Goal: Use online tool/utility

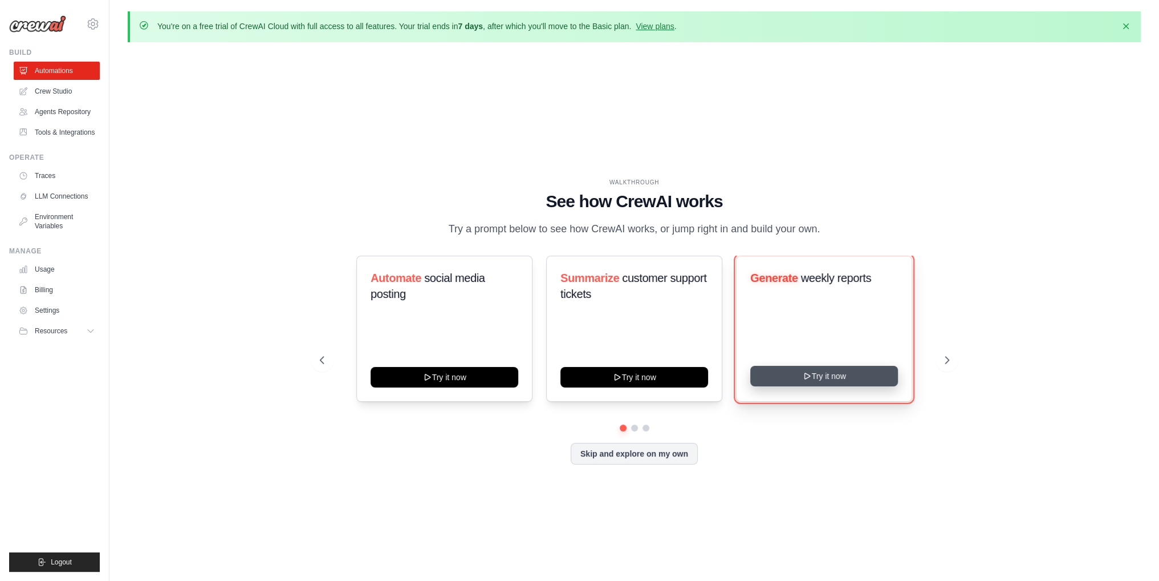
click at [820, 382] on button "Try it now" at bounding box center [824, 376] width 148 height 21
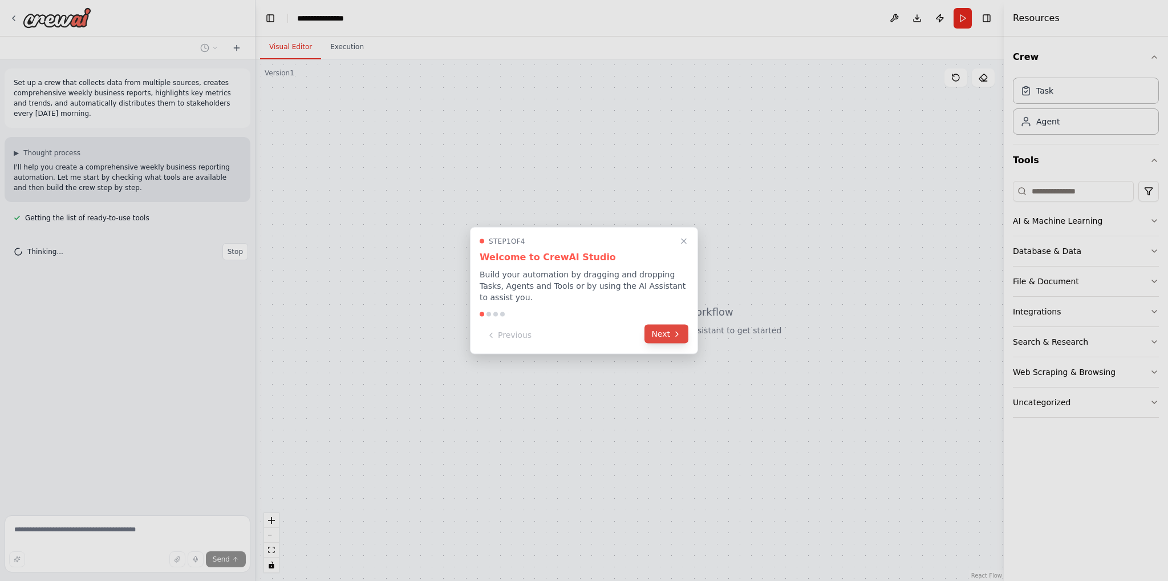
click at [661, 329] on button "Next" at bounding box center [666, 333] width 44 height 19
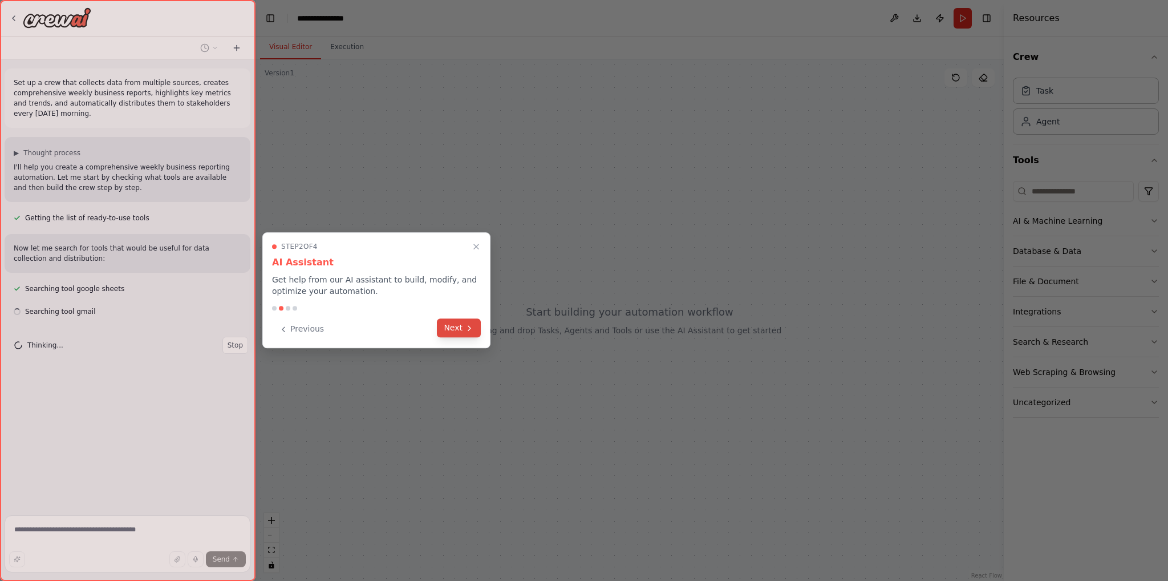
click at [477, 331] on button "Next" at bounding box center [459, 327] width 44 height 19
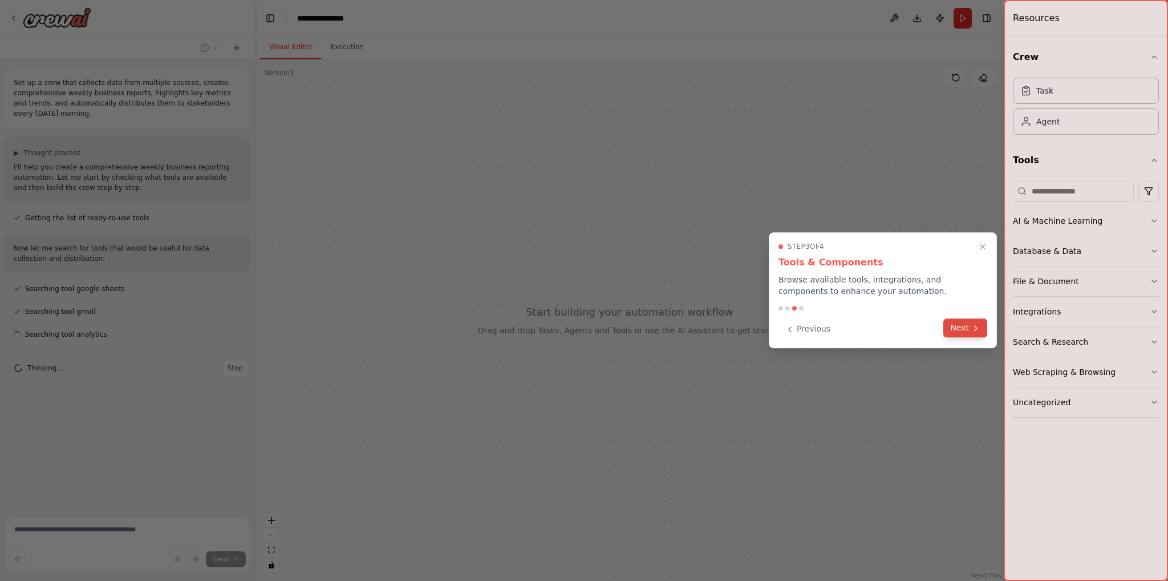
click at [957, 327] on button "Next" at bounding box center [965, 327] width 44 height 19
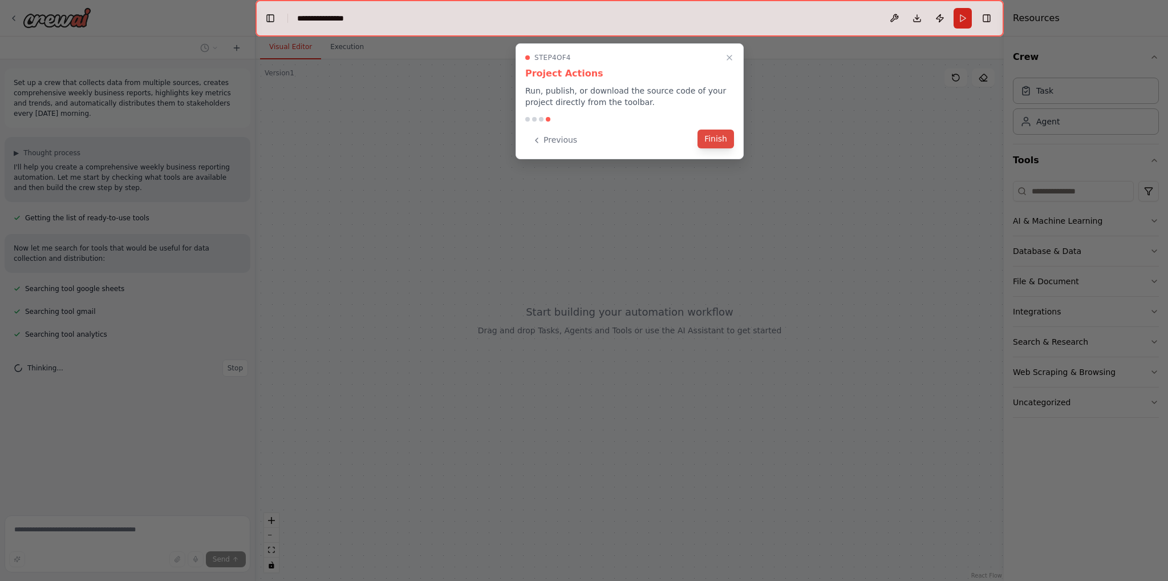
click at [711, 139] on button "Finish" at bounding box center [715, 138] width 36 height 19
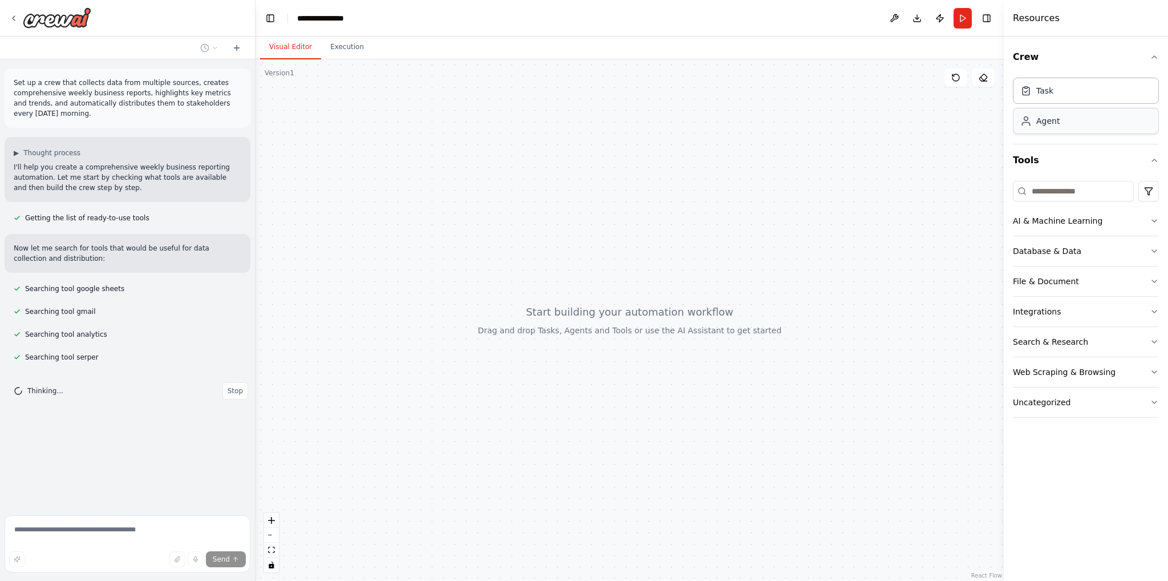
click at [1033, 124] on div "Agent" at bounding box center [1039, 120] width 39 height 11
click at [520, 178] on div at bounding box center [629, 319] width 748 height 521
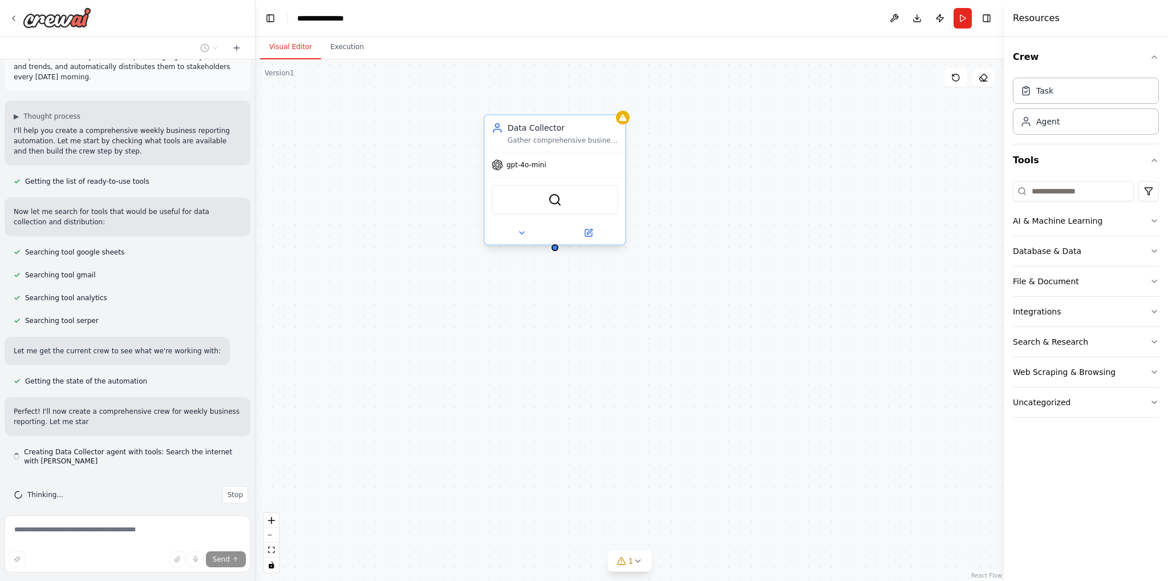
scroll to position [46, 0]
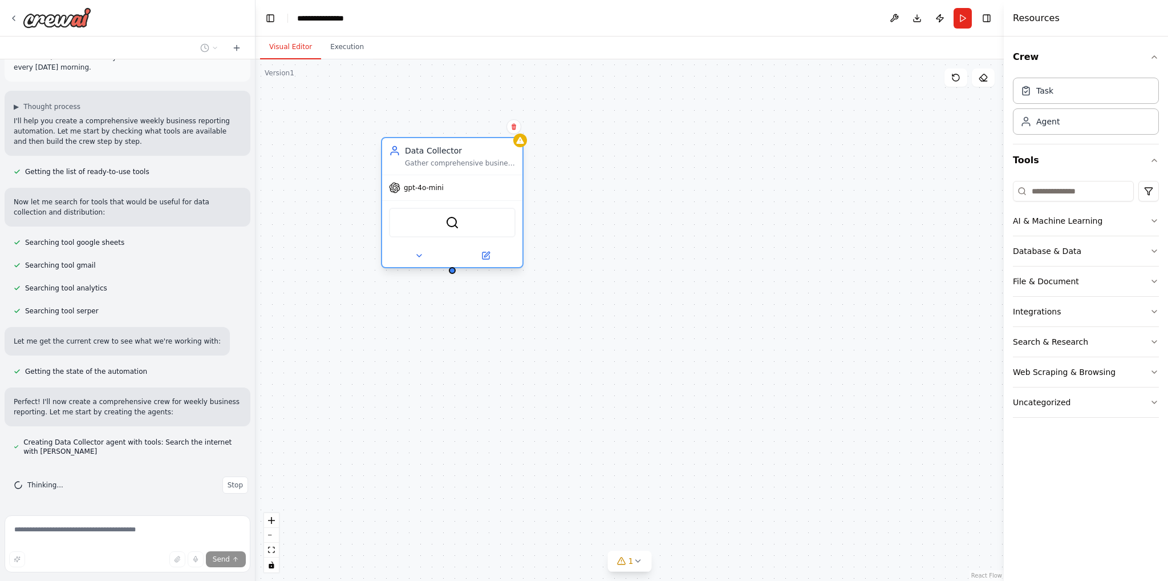
drag, startPoint x: 568, startPoint y: 128, endPoint x: 466, endPoint y: 147, distance: 103.2
click at [466, 147] on div "Data Collector" at bounding box center [460, 150] width 111 height 11
